Goal: Transaction & Acquisition: Book appointment/travel/reservation

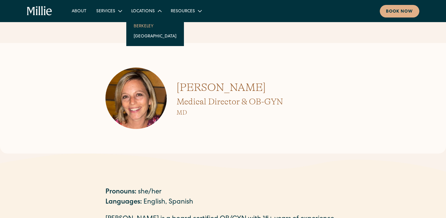
drag, startPoint x: 140, startPoint y: 11, endPoint x: 139, endPoint y: 22, distance: 10.8
click at [140, 16] on div "Locations Berkeley South Bay" at bounding box center [146, 11] width 40 height 10
click at [139, 24] on link "Berkeley" at bounding box center [155, 26] width 53 height 10
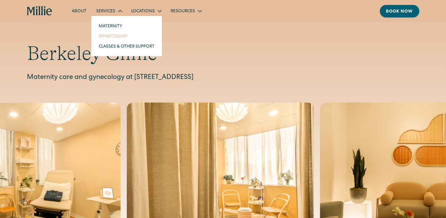
click at [110, 38] on link "Gynecology" at bounding box center [127, 36] width 66 height 10
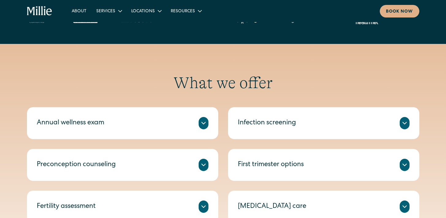
scroll to position [245, 0]
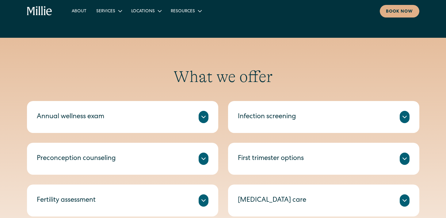
click at [121, 106] on div "Annual wellness exam A check-in on your health, including routine tests and scr…" at bounding box center [122, 117] width 191 height 32
click at [180, 119] on div "Annual wellness exam" at bounding box center [123, 117] width 172 height 12
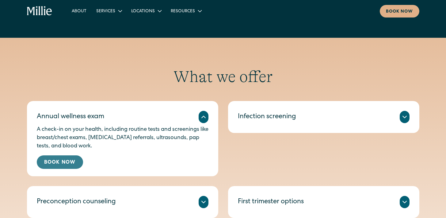
click at [72, 160] on link "Book Now" at bounding box center [60, 161] width 46 height 13
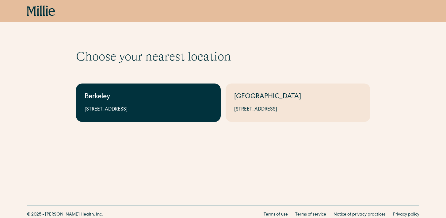
click at [117, 108] on div "2999 Regent St, Suite 524, Berkeley, CA 94705" at bounding box center [149, 109] width 128 height 7
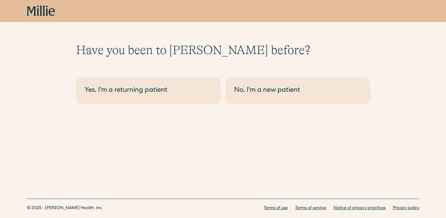
scroll to position [7, 0]
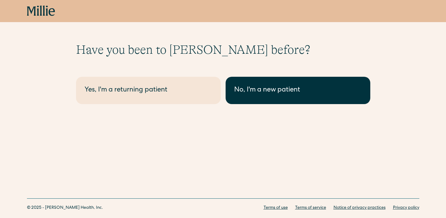
click at [256, 83] on link "No, I'm a new patient" at bounding box center [298, 90] width 145 height 27
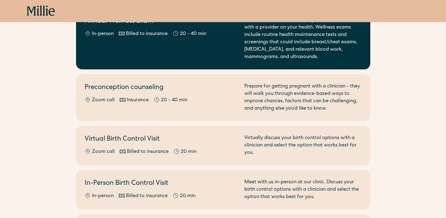
scroll to position [42, 0]
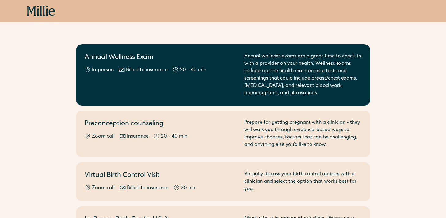
click at [180, 69] on div "20 - 40 min" at bounding box center [193, 70] width 26 height 7
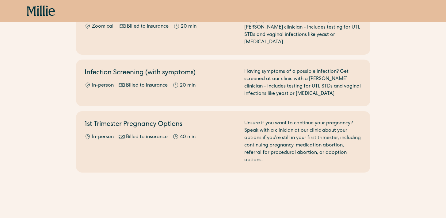
scroll to position [418, 0]
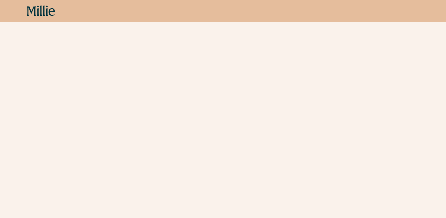
scroll to position [918, 0]
